Goal: Transaction & Acquisition: Purchase product/service

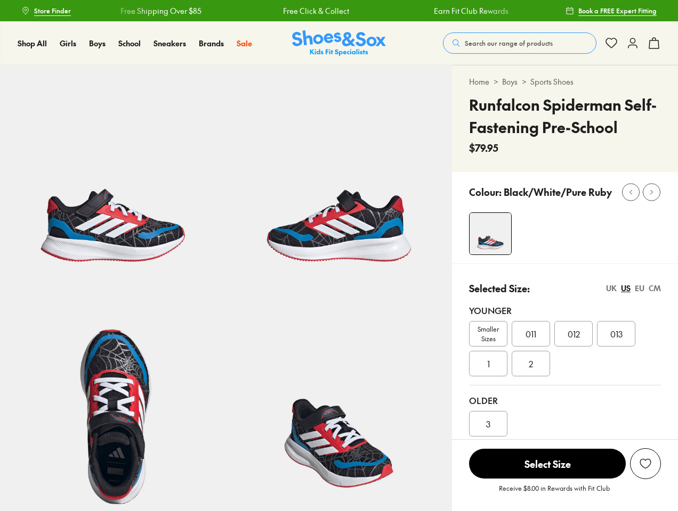
select select "*"
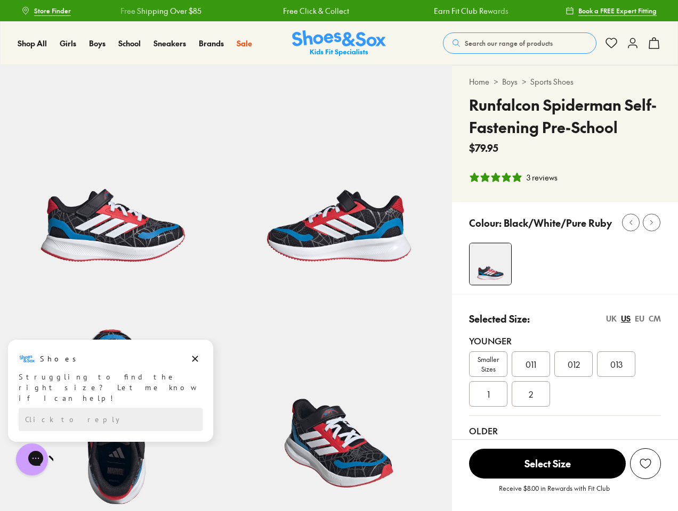
click at [519, 43] on span "Search our range of products" at bounding box center [509, 43] width 88 height 10
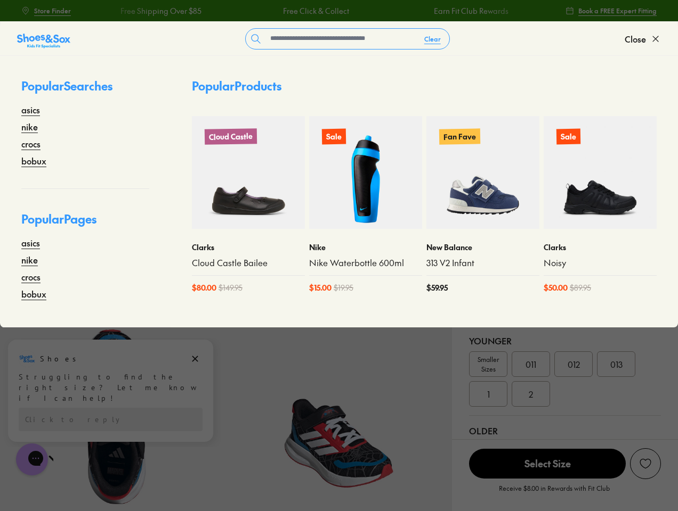
click at [433, 39] on button "Clear" at bounding box center [432, 38] width 34 height 19
click at [642, 39] on span "Close" at bounding box center [634, 38] width 21 height 13
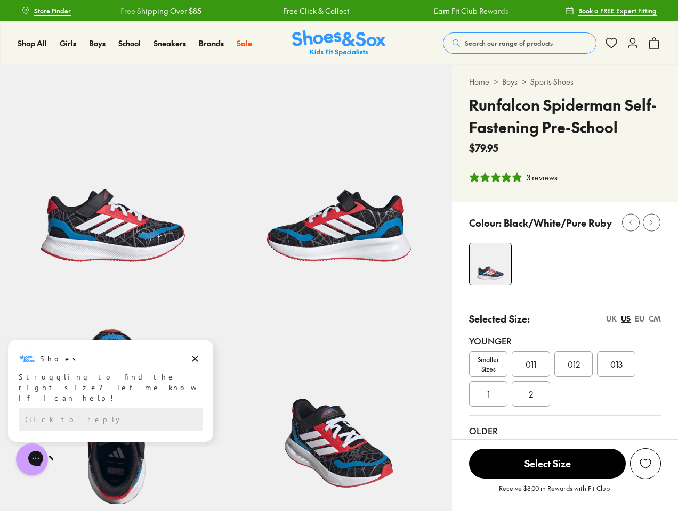
click at [654, 43] on icon at bounding box center [653, 43] width 13 height 13
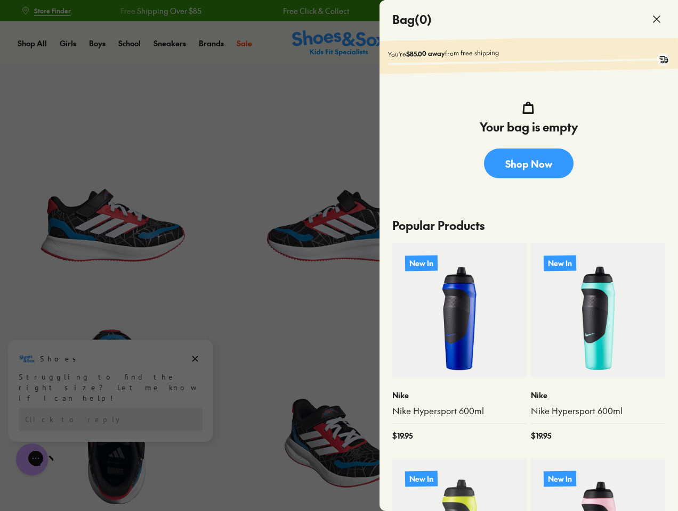
click at [513, 177] on div at bounding box center [339, 255] width 678 height 511
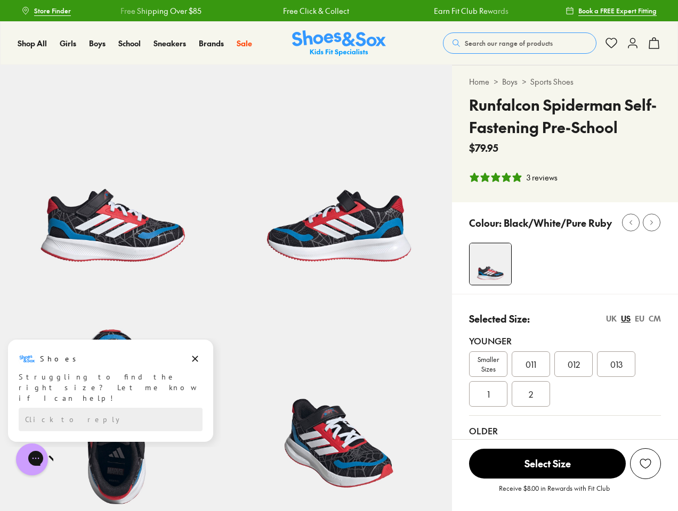
click at [573, 264] on div at bounding box center [573, 264] width 209 height 43
click at [630, 223] on icon at bounding box center [630, 223] width 8 height 8
click at [651, 223] on icon at bounding box center [651, 223] width 8 height 8
click at [565, 389] on div "Smaller Sizes 011 012 013 1 2" at bounding box center [565, 379] width 192 height 55
click at [611, 319] on div "UK" at bounding box center [611, 318] width 11 height 11
